Goal: Check status

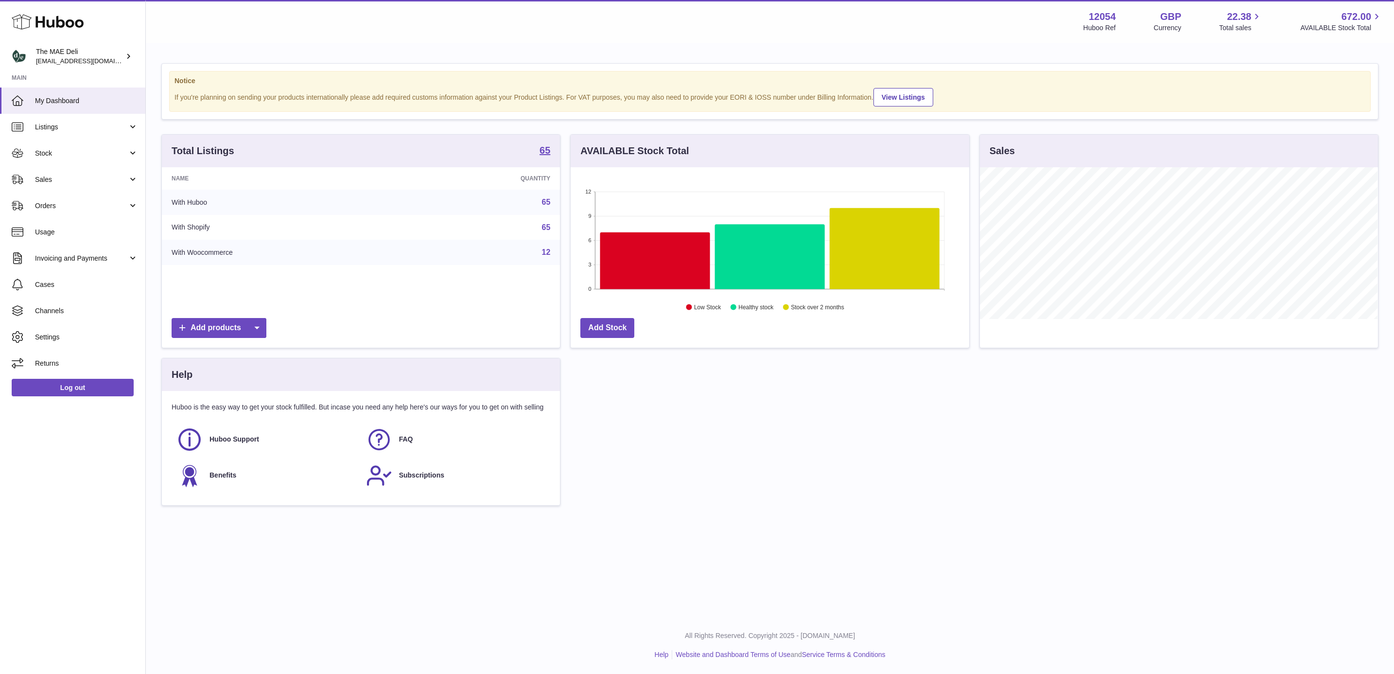
scroll to position [152, 397]
click at [72, 155] on span "Stock" at bounding box center [81, 153] width 93 height 9
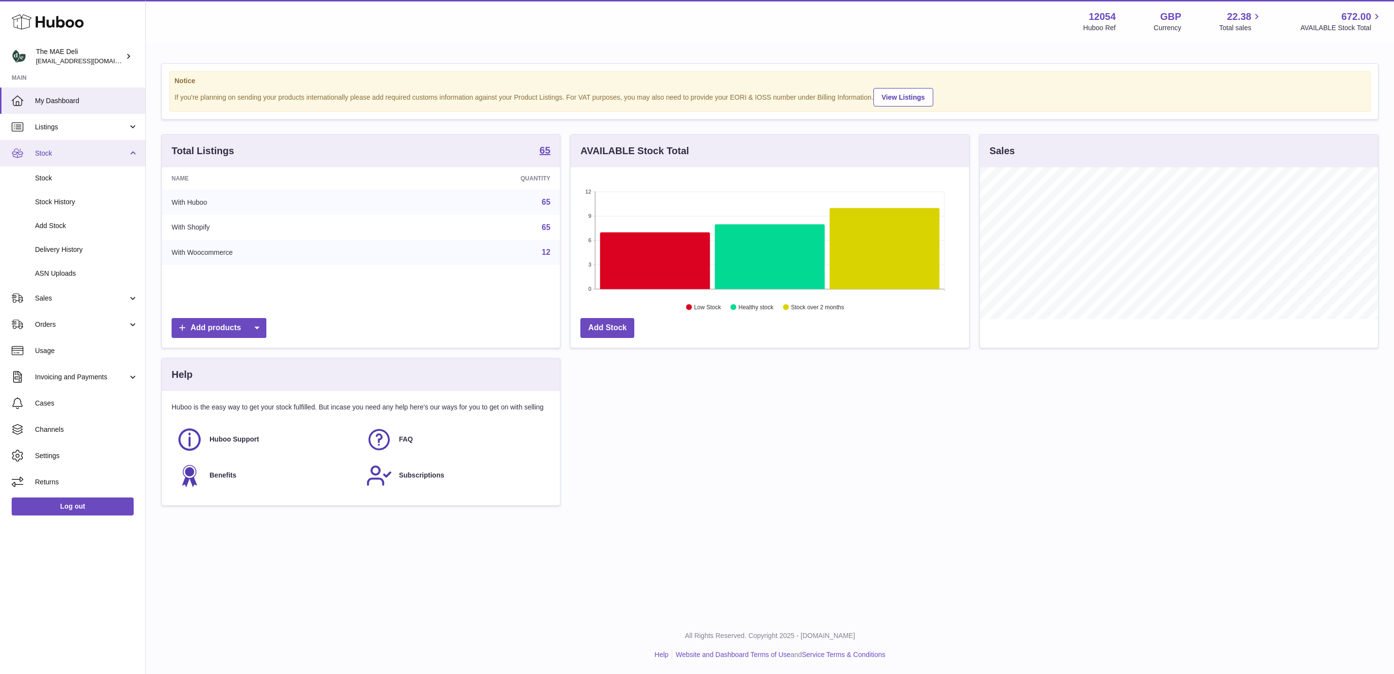
click at [78, 149] on span "Stock" at bounding box center [81, 153] width 93 height 9
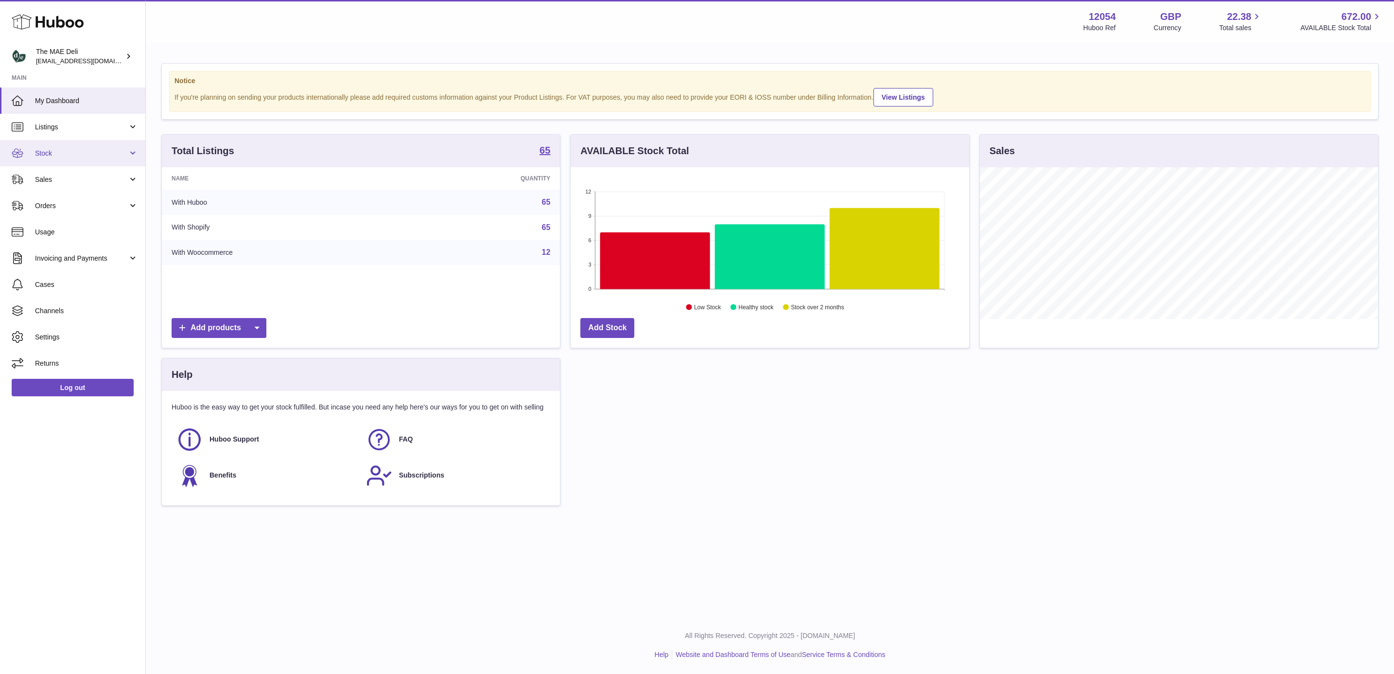
click at [84, 156] on span "Stock" at bounding box center [81, 153] width 93 height 9
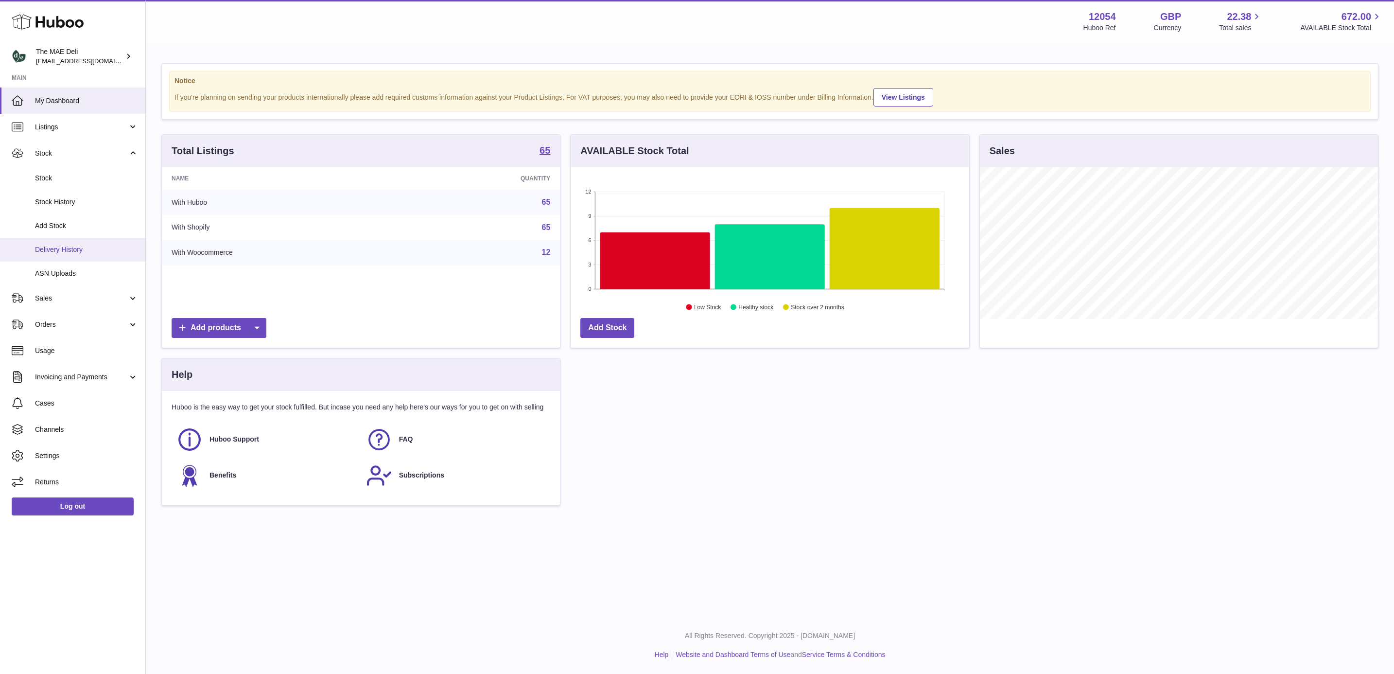
click at [85, 249] on span "Delivery History" at bounding box center [86, 249] width 103 height 9
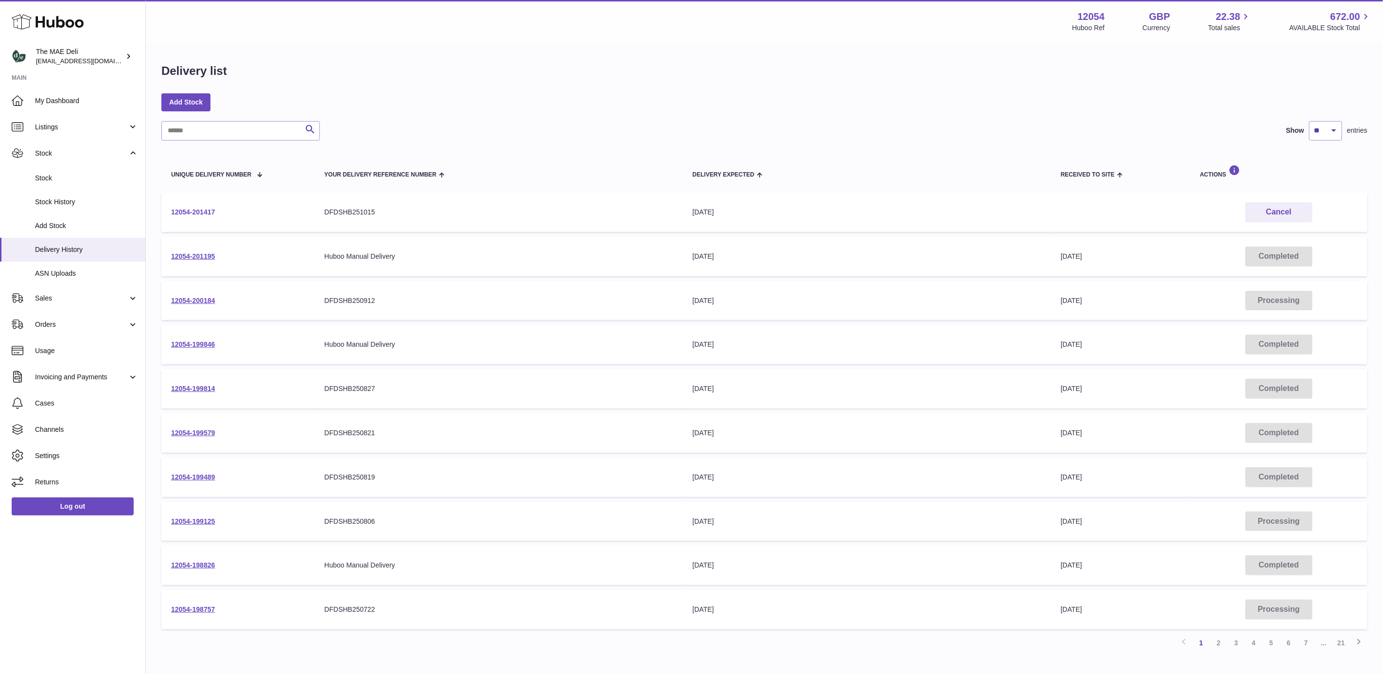
click at [212, 211] on link "12054-201417" at bounding box center [193, 212] width 44 height 8
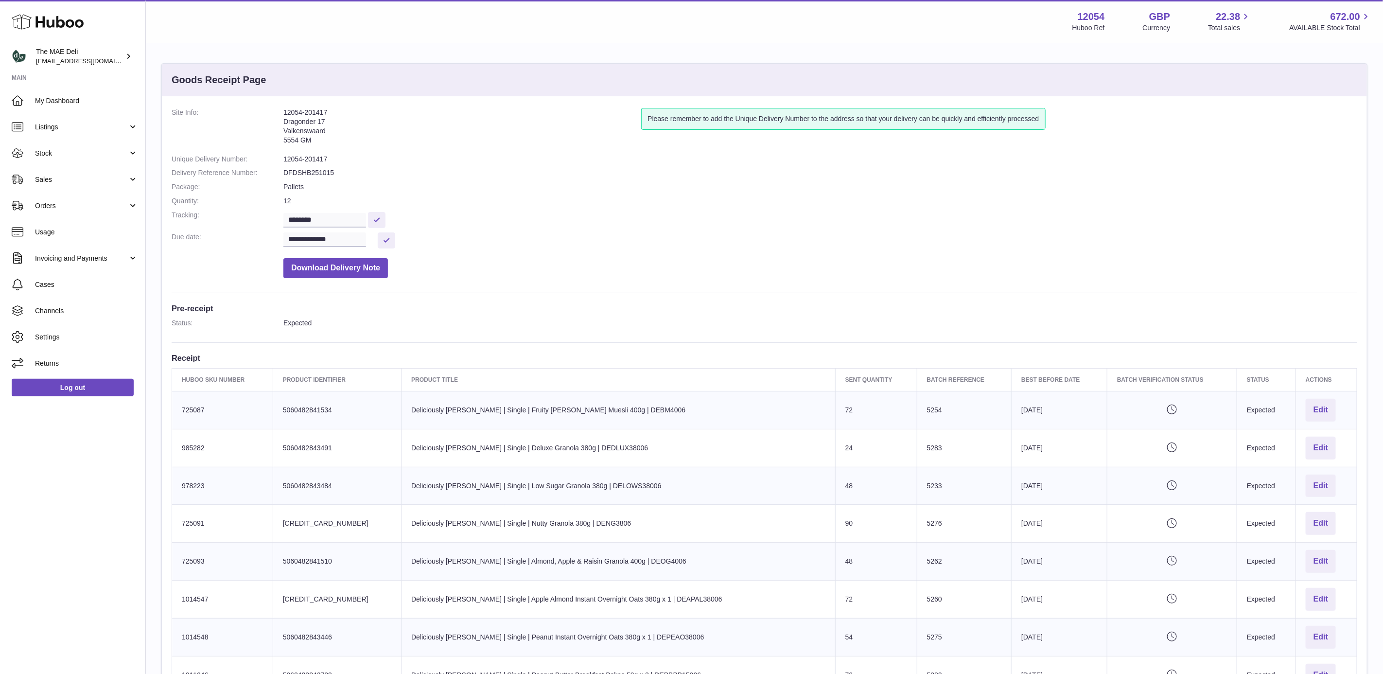
drag, startPoint x: 332, startPoint y: 108, endPoint x: 257, endPoint y: 113, distance: 74.5
copy dl "12054-201417"
click at [489, 192] on dl "**********" at bounding box center [765, 195] width 1186 height 175
